Goal: Task Accomplishment & Management: Manage account settings

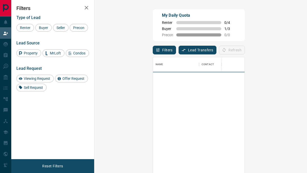
scroll to position [130, 198]
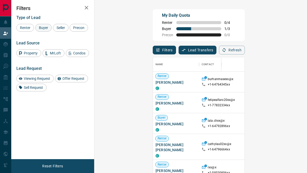
click at [45, 28] on span "Buyer" at bounding box center [43, 28] width 13 height 4
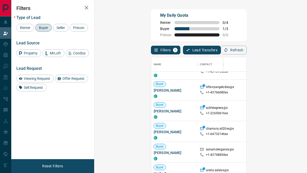
scroll to position [1565, 0]
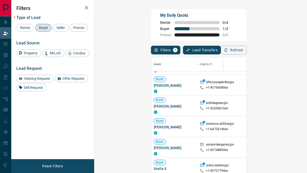
click at [43, 28] on span "Buyer" at bounding box center [43, 28] width 13 height 4
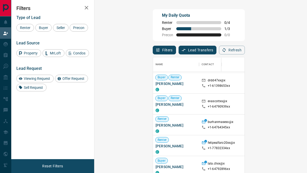
scroll to position [43, 0]
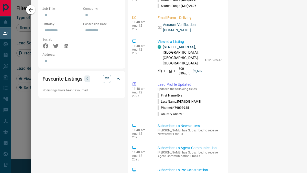
scroll to position [0, 0]
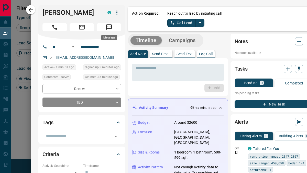
click at [111, 28] on icon "Message" at bounding box center [109, 27] width 6 height 6
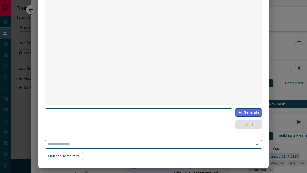
scroll to position [60, 0]
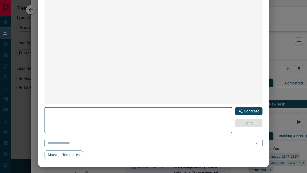
click at [253, 111] on button "Generate" at bounding box center [249, 111] width 28 height 8
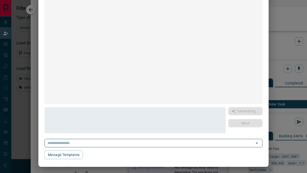
type textarea "**********"
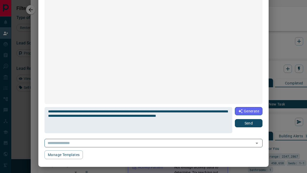
click at [253, 122] on button "Send" at bounding box center [249, 123] width 28 height 8
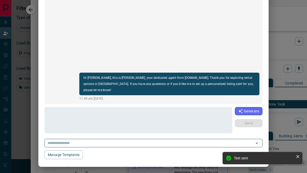
click at [275, 28] on div "[PERSON_NAME] [PHONE_NUMBER] Hi [PERSON_NAME], this is [PERSON_NAME], your dedi…" at bounding box center [153, 86] width 307 height 173
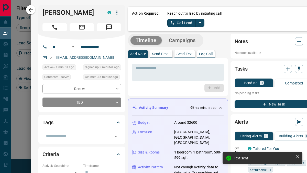
click at [189, 23] on button "Call Lead" at bounding box center [181, 23] width 28 height 8
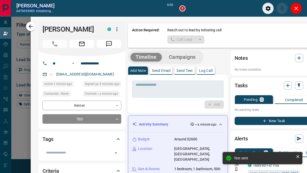
scroll to position [117, 198]
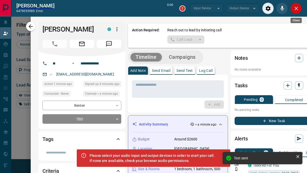
click at [295, 8] on icon "Close" at bounding box center [297, 9] width 4 height 4
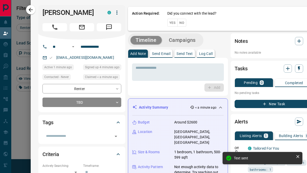
scroll to position [130, 198]
click at [184, 22] on button "No" at bounding box center [181, 23] width 9 height 8
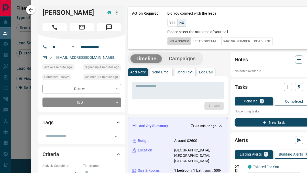
click at [179, 39] on button "No Answer" at bounding box center [179, 41] width 24 height 8
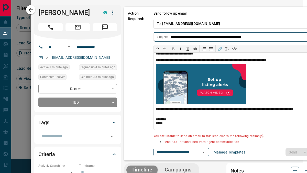
scroll to position [0, 0]
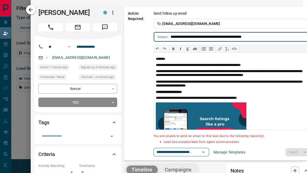
type input "**********"
click at [28, 10] on icon "button" at bounding box center [31, 10] width 6 height 6
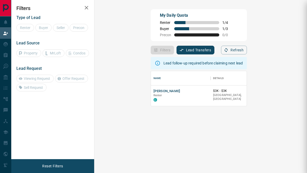
scroll to position [35, 198]
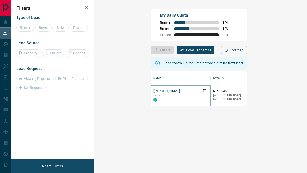
click at [154, 91] on button "[PERSON_NAME]" at bounding box center [167, 91] width 27 height 5
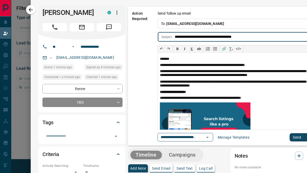
scroll to position [0, 4]
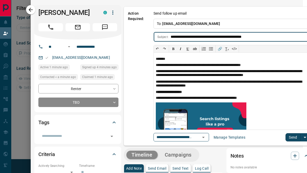
type input "**********"
click at [290, 137] on button "Send" at bounding box center [293, 137] width 15 height 8
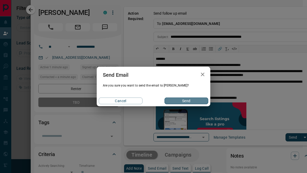
click at [192, 101] on button "Send" at bounding box center [187, 100] width 44 height 7
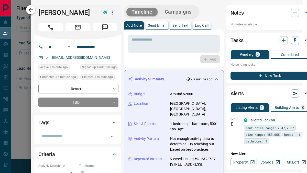
click at [30, 10] on icon "button" at bounding box center [31, 10] width 4 height 4
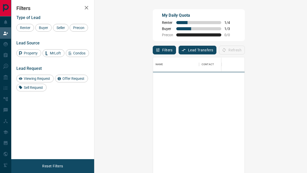
scroll to position [130, 198]
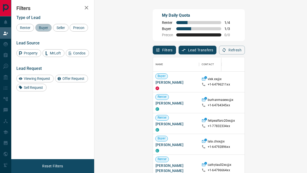
click at [43, 29] on span "Buyer" at bounding box center [43, 28] width 13 height 4
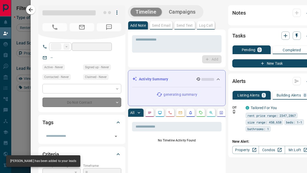
type input "**"
type input "**********"
type input "**"
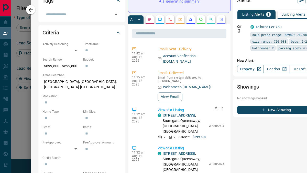
scroll to position [0, 0]
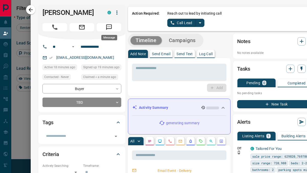
click at [107, 27] on icon "Message" at bounding box center [109, 27] width 7 height 7
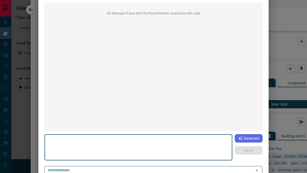
scroll to position [35, 0]
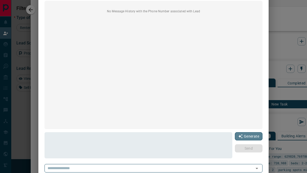
click at [244, 135] on button "Generate" at bounding box center [249, 136] width 28 height 8
type textarea "**********"
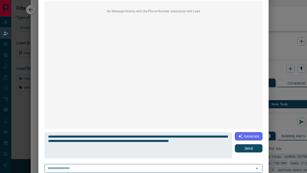
click at [253, 146] on button "Send" at bounding box center [249, 148] width 28 height 8
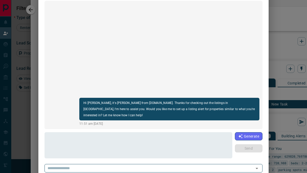
click at [276, 20] on div "[PERSON_NAME] [PHONE_NUMBER] Hi [PERSON_NAME], it's [PERSON_NAME] from [DOMAIN_…" at bounding box center [153, 86] width 307 height 173
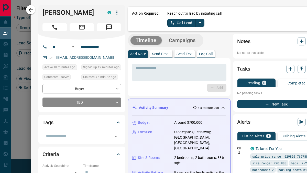
click at [184, 21] on button "Call Lead" at bounding box center [181, 23] width 28 height 8
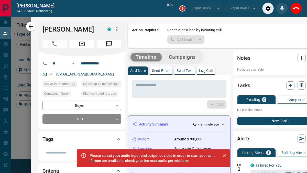
scroll to position [117, 198]
click at [300, 6] on button "Close" at bounding box center [296, 9] width 12 height 12
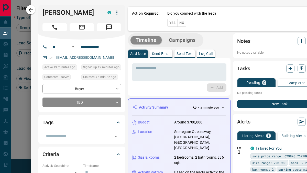
scroll to position [130, 198]
click at [184, 22] on button "No" at bounding box center [181, 23] width 9 height 8
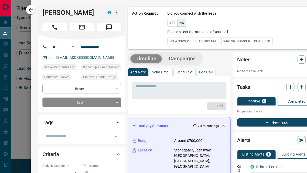
click at [178, 41] on button "No Answer" at bounding box center [179, 41] width 24 height 8
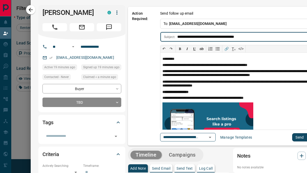
scroll to position [0, 4]
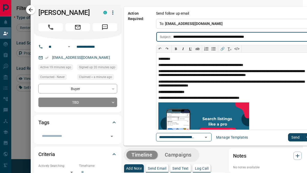
type input "**********"
click at [291, 137] on button "Send" at bounding box center [295, 137] width 15 height 8
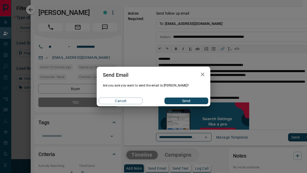
click at [200, 101] on button "Send" at bounding box center [187, 100] width 44 height 7
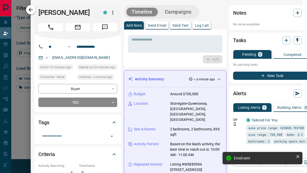
click at [29, 9] on icon "button" at bounding box center [31, 10] width 4 height 4
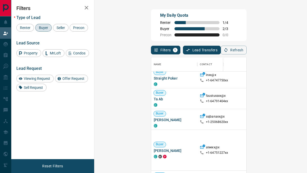
scroll to position [149, 0]
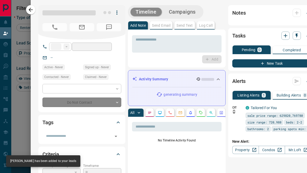
type input "**"
type input "**********"
type input "*"
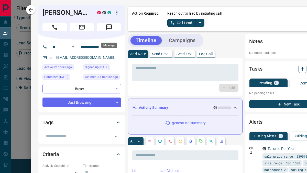
click at [109, 30] on icon "Message" at bounding box center [109, 27] width 7 height 7
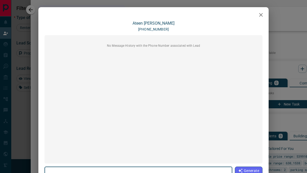
scroll to position [62, 0]
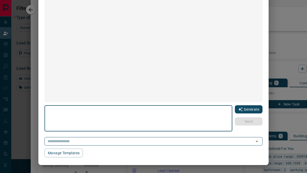
click at [247, 110] on button "Generate" at bounding box center [249, 109] width 28 height 8
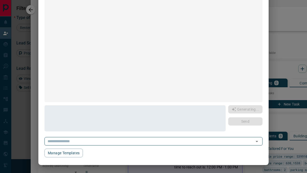
type textarea "**********"
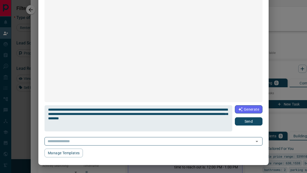
click at [249, 120] on button "Send" at bounding box center [249, 121] width 28 height 8
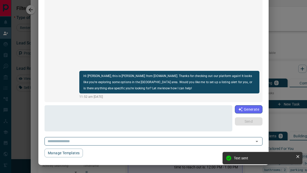
click at [275, 16] on div "[PERSON_NAME] [PHONE_NUMBER] Hi [PERSON_NAME], this is [PERSON_NAME] from [DOMA…" at bounding box center [153, 86] width 307 height 173
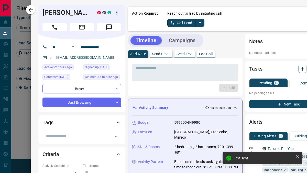
click at [188, 22] on button "Call Lead" at bounding box center [181, 23] width 28 height 8
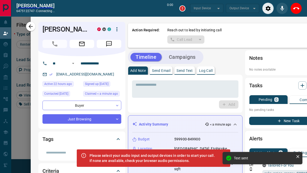
scroll to position [117, 198]
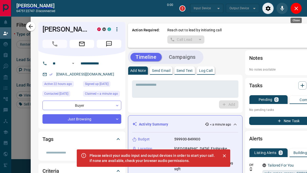
drag, startPoint x: 297, startPoint y: 8, endPoint x: 204, endPoint y: 29, distance: 95.2
click at [297, 8] on icon "Close" at bounding box center [296, 8] width 6 height 6
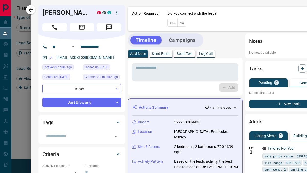
scroll to position [130, 198]
click at [184, 22] on button "No" at bounding box center [181, 23] width 9 height 8
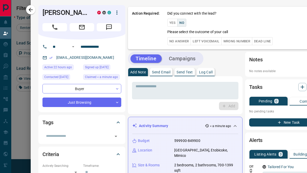
click at [179, 40] on button "No Answer" at bounding box center [179, 41] width 24 height 8
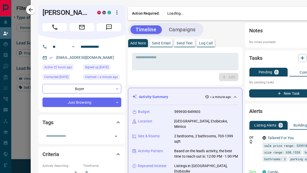
scroll to position [0, 10]
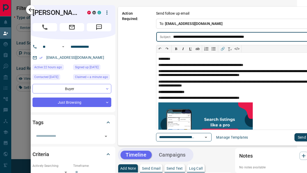
type input "**********"
click at [295, 136] on button "Send" at bounding box center [302, 137] width 15 height 8
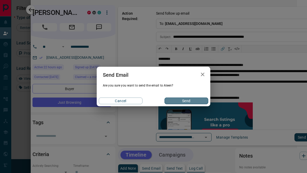
click at [200, 101] on button "Send" at bounding box center [187, 100] width 44 height 7
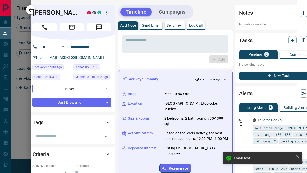
click at [29, 8] on icon "button" at bounding box center [31, 10] width 6 height 6
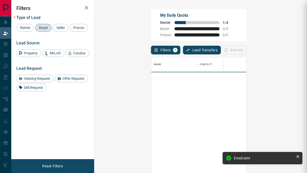
scroll to position [130, 198]
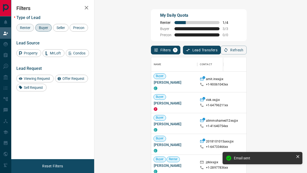
click at [25, 27] on span "Renter" at bounding box center [25, 28] width 14 height 4
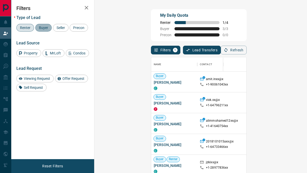
click at [42, 28] on span "Buyer" at bounding box center [43, 28] width 13 height 4
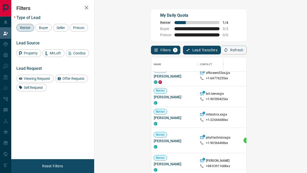
scroll to position [118, 0]
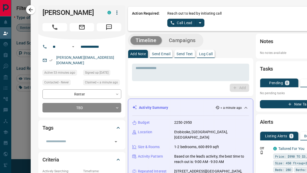
click at [174, 21] on button "Call Lead" at bounding box center [181, 23] width 28 height 8
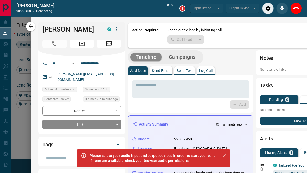
scroll to position [117, 198]
click at [296, 8] on icon "Close" at bounding box center [296, 8] width 6 height 6
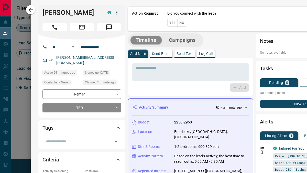
scroll to position [130, 198]
click at [182, 22] on button "No" at bounding box center [181, 23] width 9 height 8
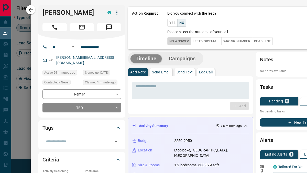
click at [178, 40] on button "No Answer" at bounding box center [179, 41] width 24 height 8
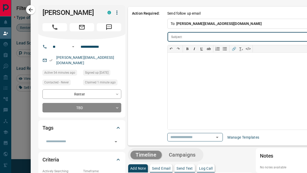
scroll to position [0, 34]
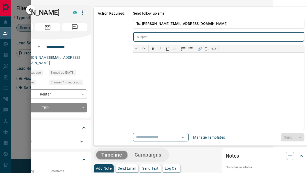
type input "**********"
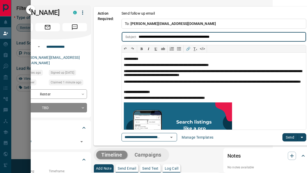
type input "**********"
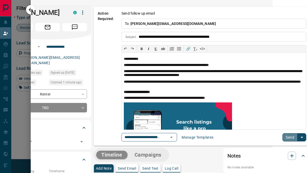
click at [295, 136] on button "Send" at bounding box center [290, 137] width 15 height 8
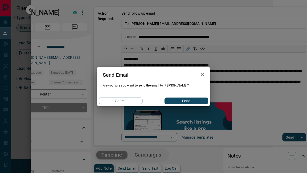
click at [199, 98] on button "Send" at bounding box center [187, 100] width 44 height 7
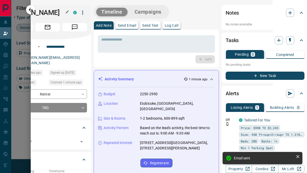
click at [32, 10] on h1 "[PERSON_NAME]" at bounding box center [36, 12] width 57 height 8
click at [30, 10] on icon "button" at bounding box center [31, 10] width 6 height 6
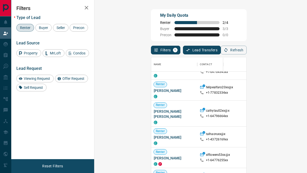
scroll to position [54, 0]
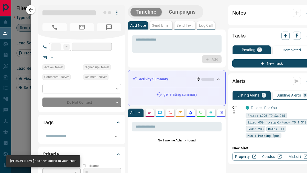
type input "**"
type input "**********"
type input "**"
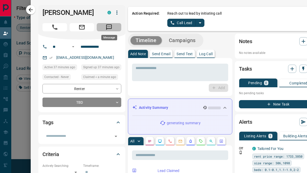
click at [108, 25] on icon "Message" at bounding box center [109, 27] width 7 height 7
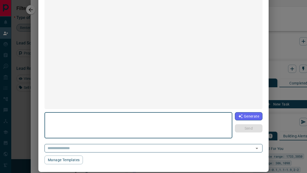
scroll to position [56, 0]
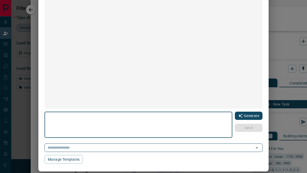
click at [245, 115] on button "Generate" at bounding box center [249, 115] width 28 height 8
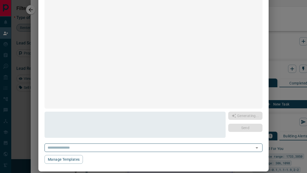
type textarea "**********"
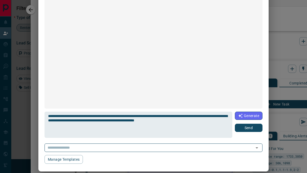
click at [247, 125] on button "Send" at bounding box center [249, 127] width 28 height 8
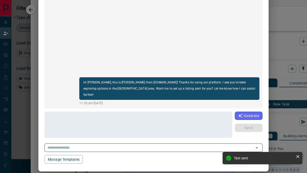
click at [272, 21] on div "[PERSON_NAME] [PHONE_NUMBER] Hi Talha, this is [PERSON_NAME] from [DOMAIN_NAME]…" at bounding box center [153, 86] width 307 height 173
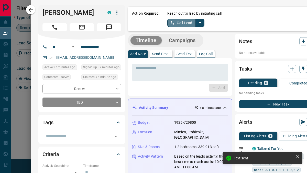
click at [183, 22] on button "Call Lead" at bounding box center [181, 23] width 28 height 8
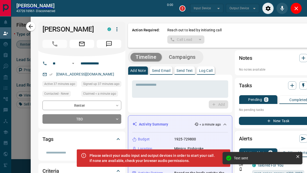
scroll to position [117, 198]
click at [297, 6] on icon "Close" at bounding box center [296, 8] width 6 height 6
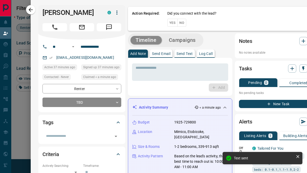
scroll to position [130, 198]
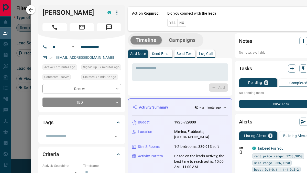
click at [179, 24] on button "No" at bounding box center [181, 23] width 9 height 8
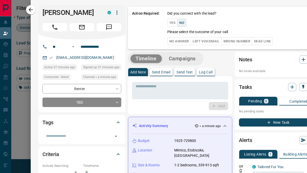
click at [178, 41] on button "No Answer" at bounding box center [179, 41] width 24 height 8
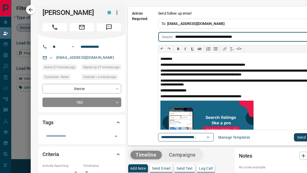
scroll to position [0, 4]
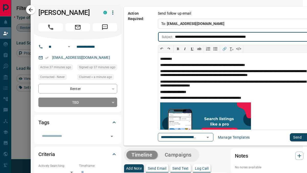
type input "**********"
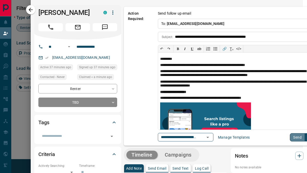
click at [293, 137] on button "Send" at bounding box center [297, 137] width 15 height 8
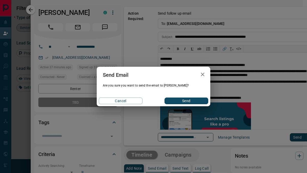
click at [190, 100] on button "Send" at bounding box center [187, 100] width 44 height 7
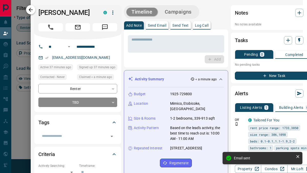
click at [31, 9] on icon "button" at bounding box center [31, 10] width 6 height 6
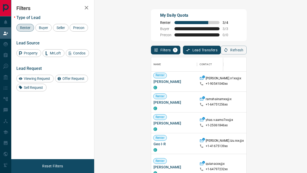
scroll to position [375, 0]
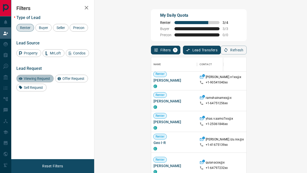
click at [38, 80] on span "Viewing Request" at bounding box center [37, 78] width 30 height 4
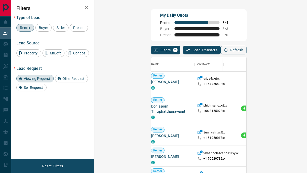
scroll to position [15, 0]
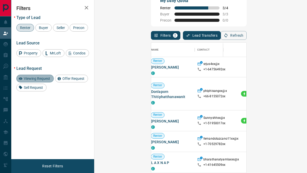
click at [40, 80] on span "Viewing Request" at bounding box center [37, 78] width 30 height 4
click at [76, 80] on span "Offer Request" at bounding box center [74, 78] width 26 height 4
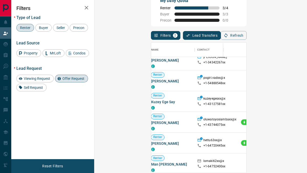
scroll to position [34, 3]
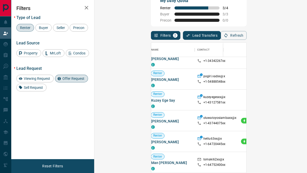
click at [73, 80] on span "Offer Request" at bounding box center [74, 78] width 26 height 4
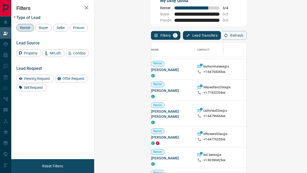
scroll to position [61, 3]
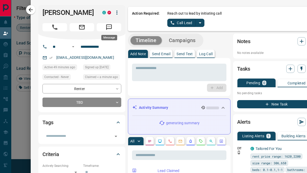
click at [109, 26] on icon "Message" at bounding box center [109, 27] width 7 height 7
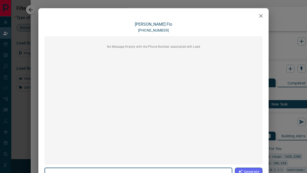
scroll to position [1, 0]
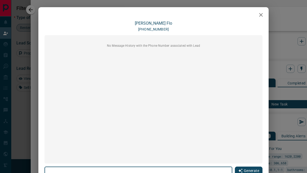
click at [244, 169] on button "Generate" at bounding box center [249, 170] width 28 height 8
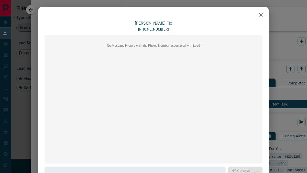
scroll to position [59, 0]
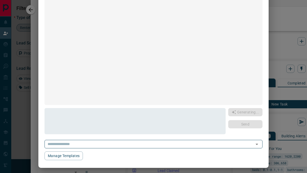
type textarea "**********"
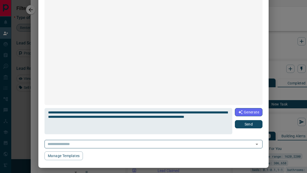
click at [246, 122] on button "Send" at bounding box center [249, 124] width 28 height 8
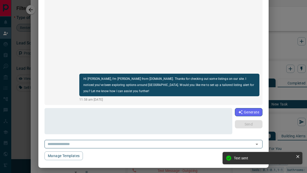
click at [281, 15] on div "[PERSON_NAME] [PHONE_NUMBER] Hi [PERSON_NAME], I'm [PERSON_NAME] from [DOMAIN_N…" at bounding box center [153, 86] width 307 height 173
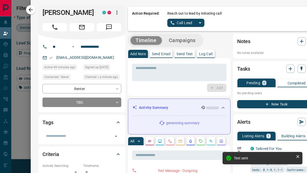
click at [184, 21] on button "Call Lead" at bounding box center [181, 23] width 28 height 8
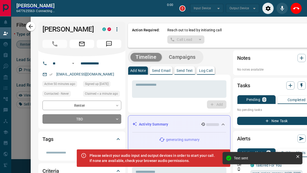
scroll to position [117, 198]
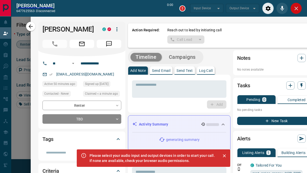
click at [296, 8] on icon "Close" at bounding box center [297, 9] width 4 height 4
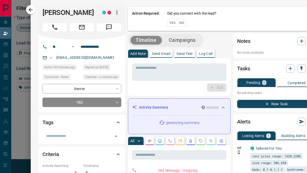
scroll to position [130, 198]
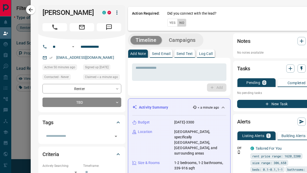
click at [181, 23] on button "No" at bounding box center [181, 23] width 9 height 8
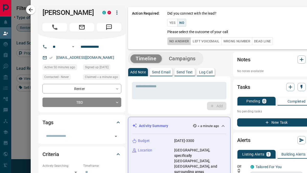
click at [176, 40] on button "No Answer" at bounding box center [179, 41] width 24 height 8
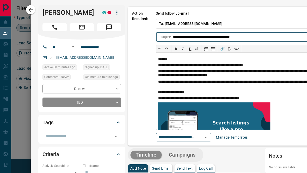
scroll to position [0, 42]
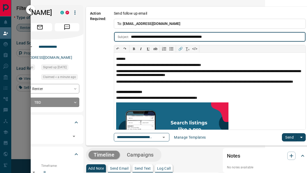
type input "**********"
click at [294, 136] on button "Send" at bounding box center [289, 137] width 15 height 8
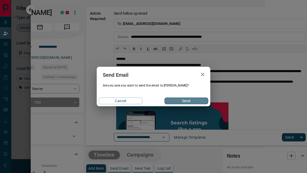
click at [190, 99] on button "Send" at bounding box center [187, 100] width 44 height 7
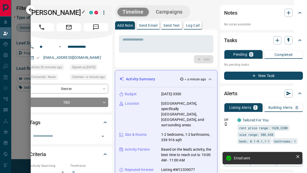
click at [32, 9] on h1 "[PERSON_NAME]" at bounding box center [55, 12] width 52 height 8
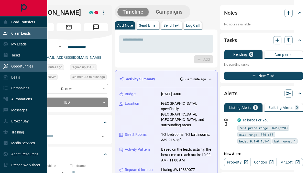
click at [13, 67] on p "Opportunities" at bounding box center [22, 66] width 22 height 4
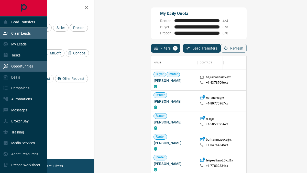
scroll to position [130, 198]
click at [16, 66] on p "Opportunities" at bounding box center [22, 66] width 22 height 4
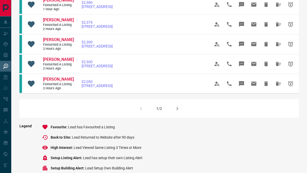
scroll to position [341, 0]
click at [177, 107] on icon "button" at bounding box center [178, 107] width 2 height 3
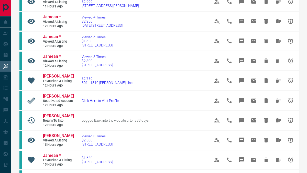
scroll to position [168, 0]
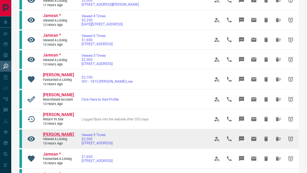
click at [56, 134] on span "[PERSON_NAME]" at bounding box center [58, 134] width 31 height 5
